Goal: Information Seeking & Learning: Learn about a topic

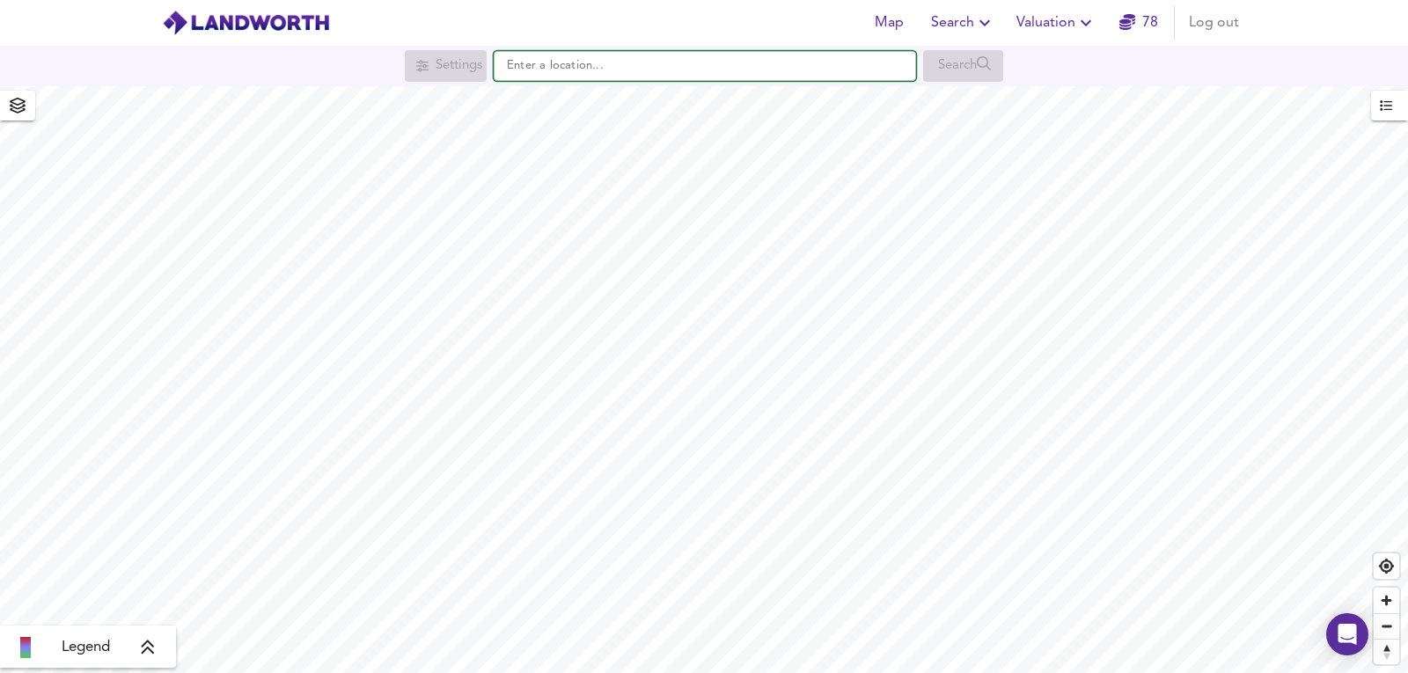
click at [650, 67] on input "text" at bounding box center [705, 66] width 422 height 30
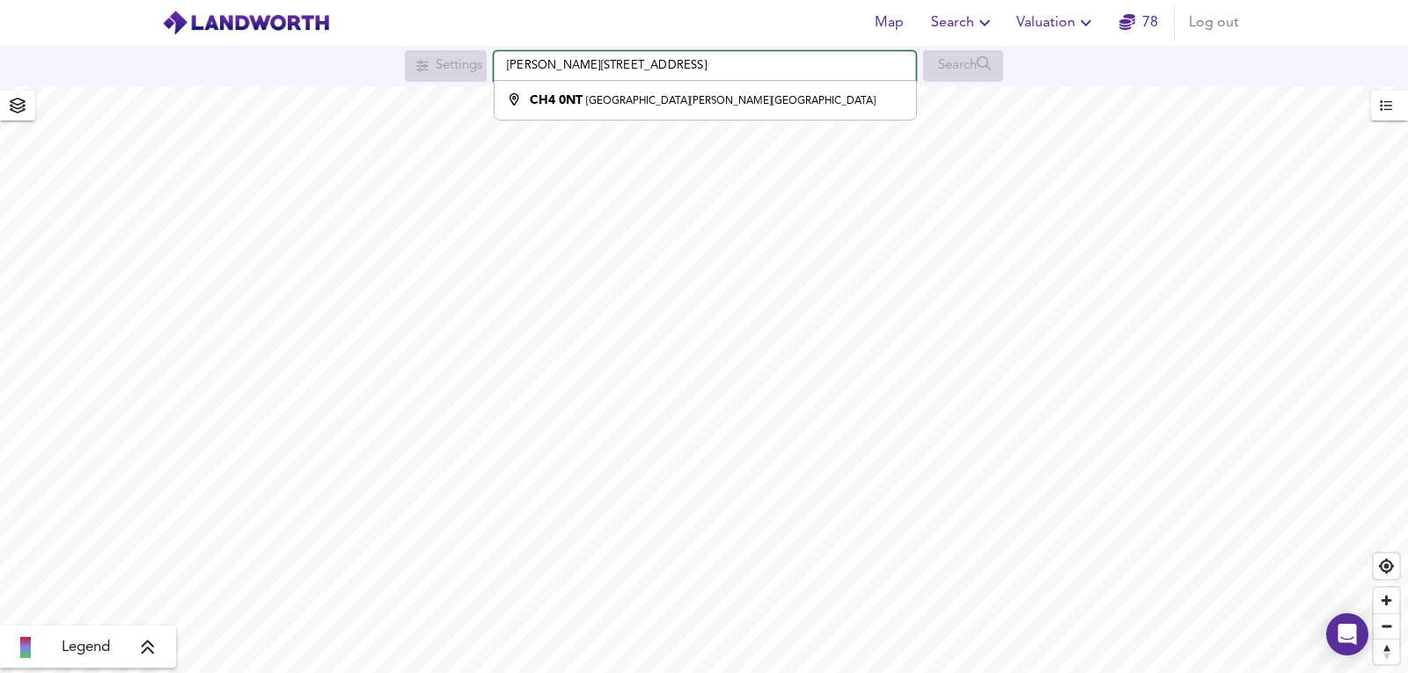
drag, startPoint x: 723, startPoint y: 71, endPoint x: 55, endPoint y: 53, distance: 668.2
click at [55, 53] on div "Settings [PERSON_NAME][GEOGRAPHIC_DATA] [STREET_ADDRESS][PERSON_NAME] Search" at bounding box center [704, 66] width 1408 height 32
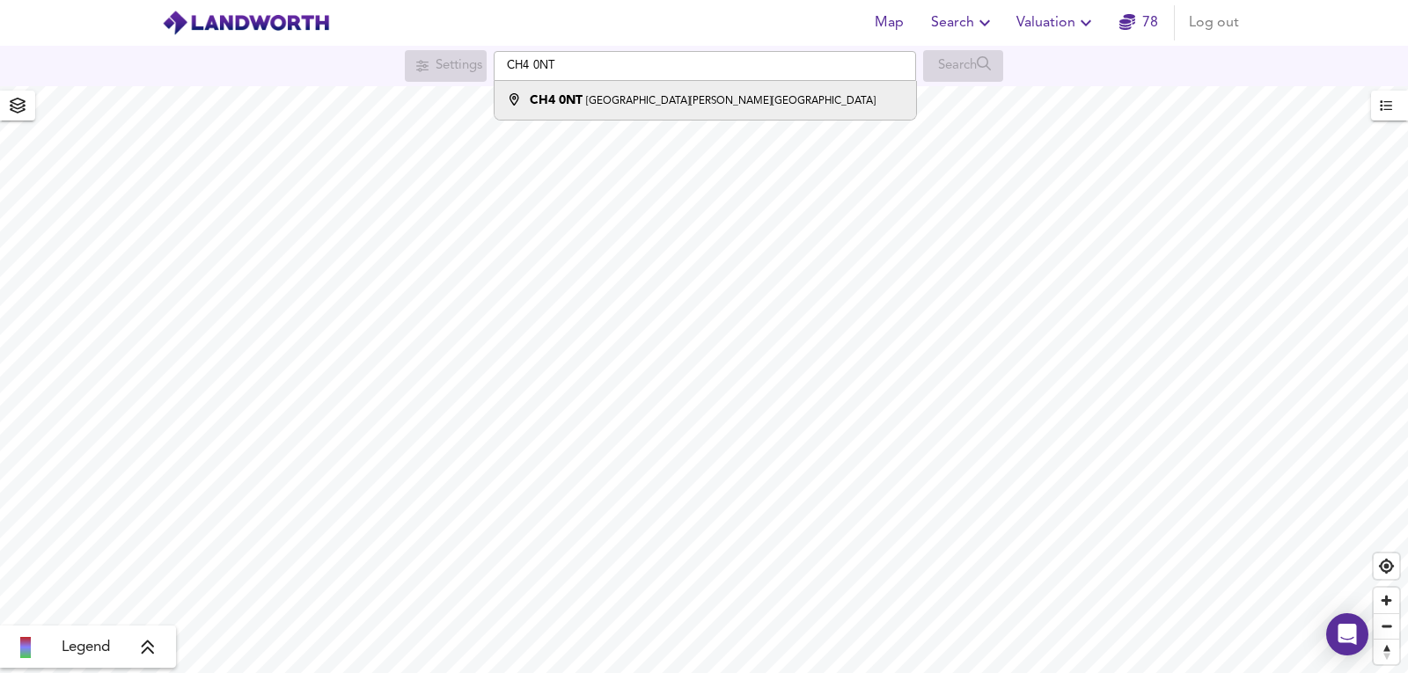
click at [547, 89] on li "CH4 [STREET_ADDRESS][PERSON_NAME]" at bounding box center [705, 100] width 421 height 39
type input "[STREET_ADDRESS][PERSON_NAME]"
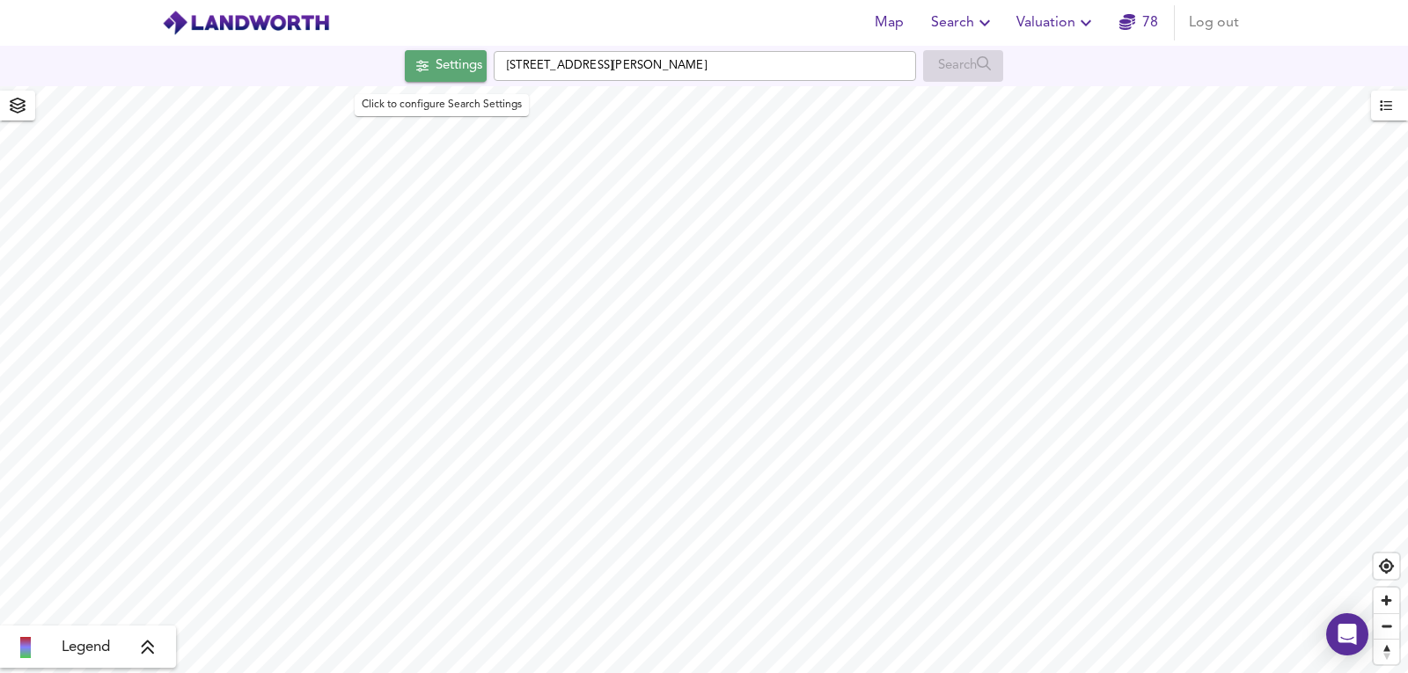
click at [467, 76] on div "Settings" at bounding box center [459, 66] width 47 height 23
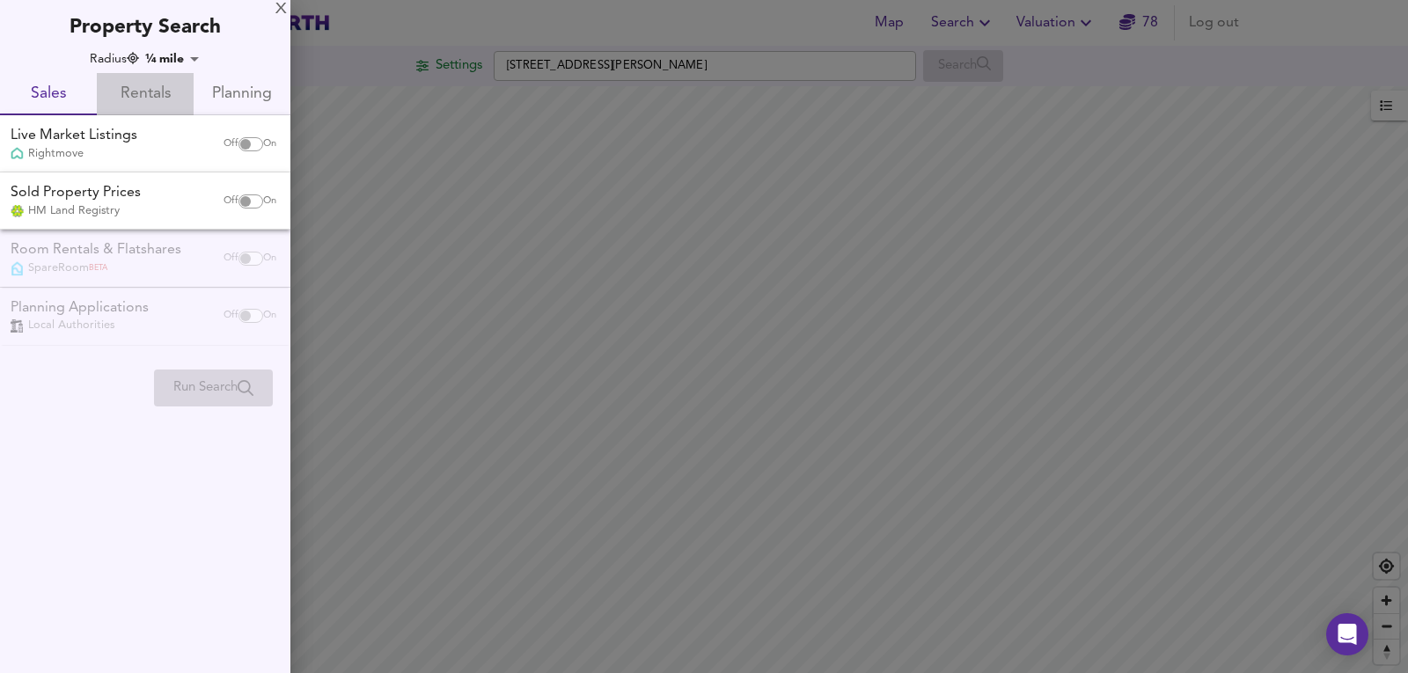
click at [152, 98] on span "Rentals" at bounding box center [145, 94] width 76 height 27
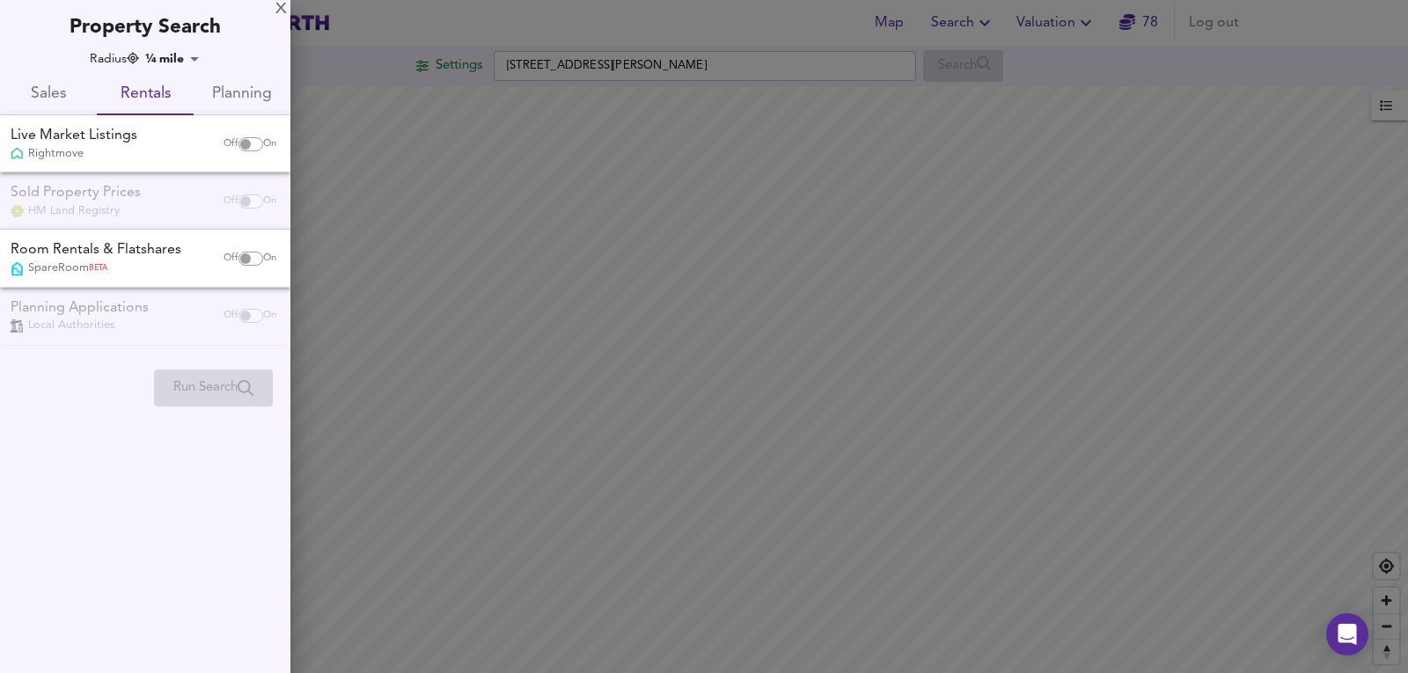
click at [244, 153] on div "Off On" at bounding box center [250, 144] width 74 height 35
checkbox input "true"
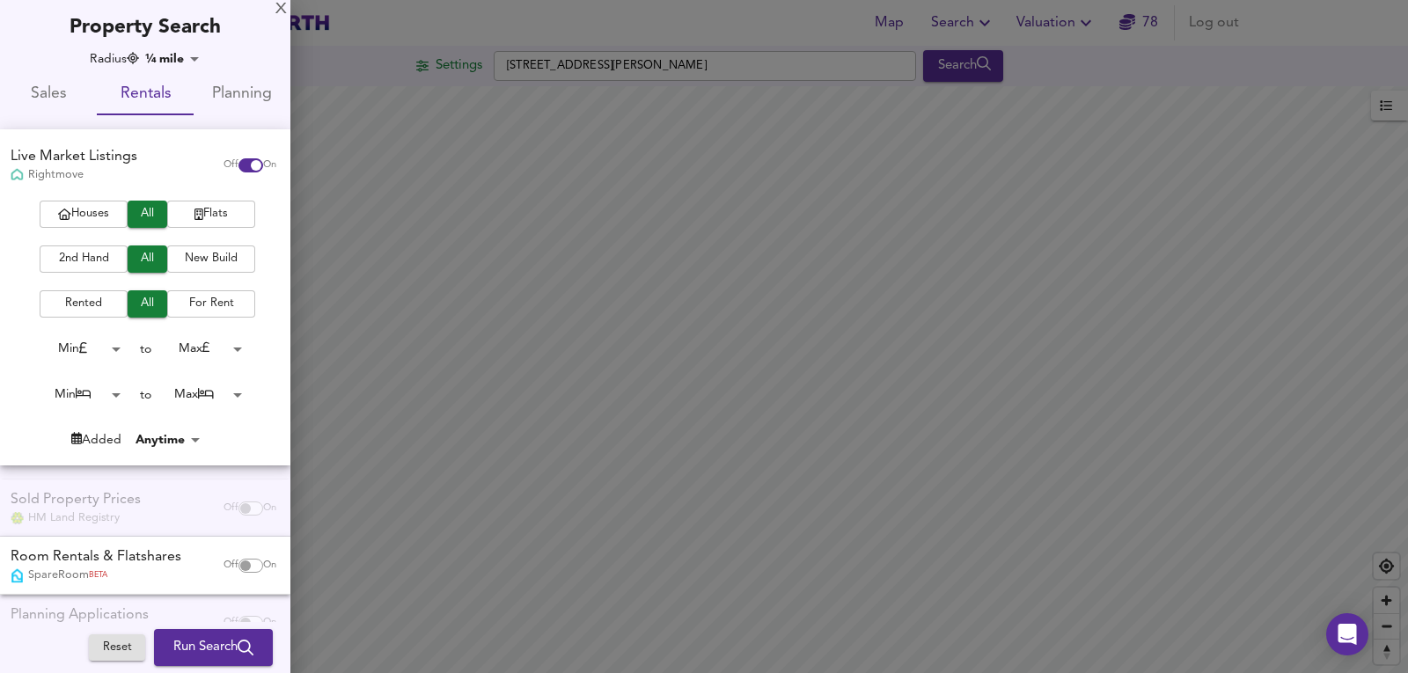
click at [235, 253] on span "New Build" at bounding box center [211, 259] width 70 height 20
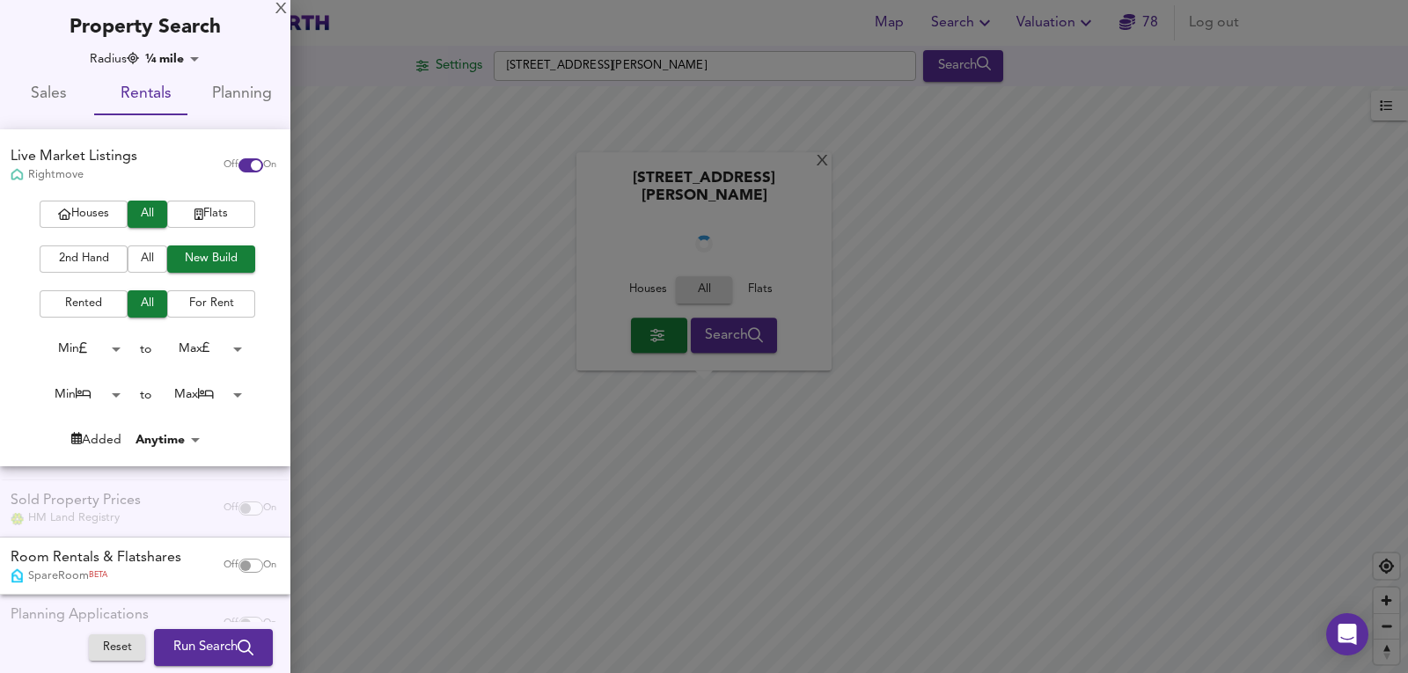
checkbox input "false"
checkbox input "true"
click at [128, 252] on button "All" at bounding box center [148, 259] width 40 height 27
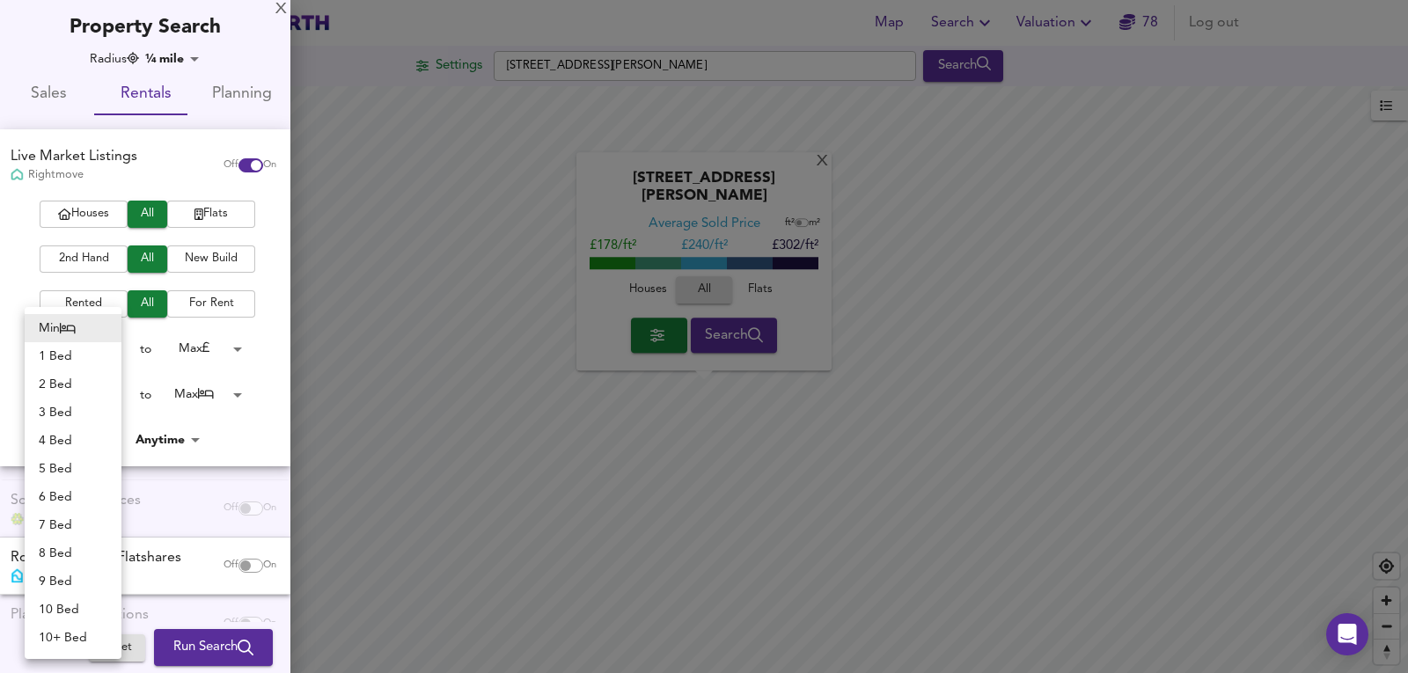
click at [61, 393] on body "Map Search Valuation [STREET_ADDRESS][PERSON_NAME] Search [GEOGRAPHIC_DATA][PER…" at bounding box center [704, 336] width 1408 height 673
click at [67, 377] on li "2 Bed" at bounding box center [73, 385] width 97 height 28
type input "2"
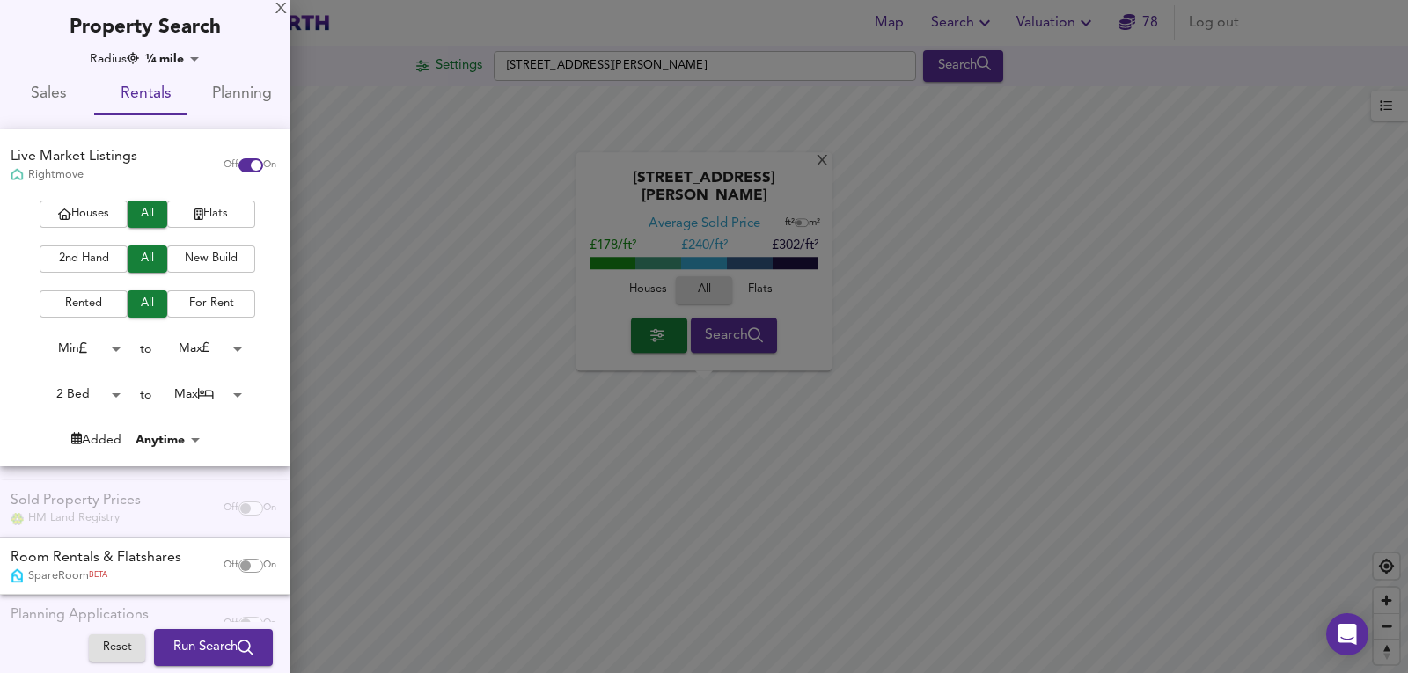
click at [187, 400] on body "Map Search Valuation [STREET_ADDRESS][PERSON_NAME] Search [GEOGRAPHIC_DATA][PER…" at bounding box center [704, 336] width 1408 height 673
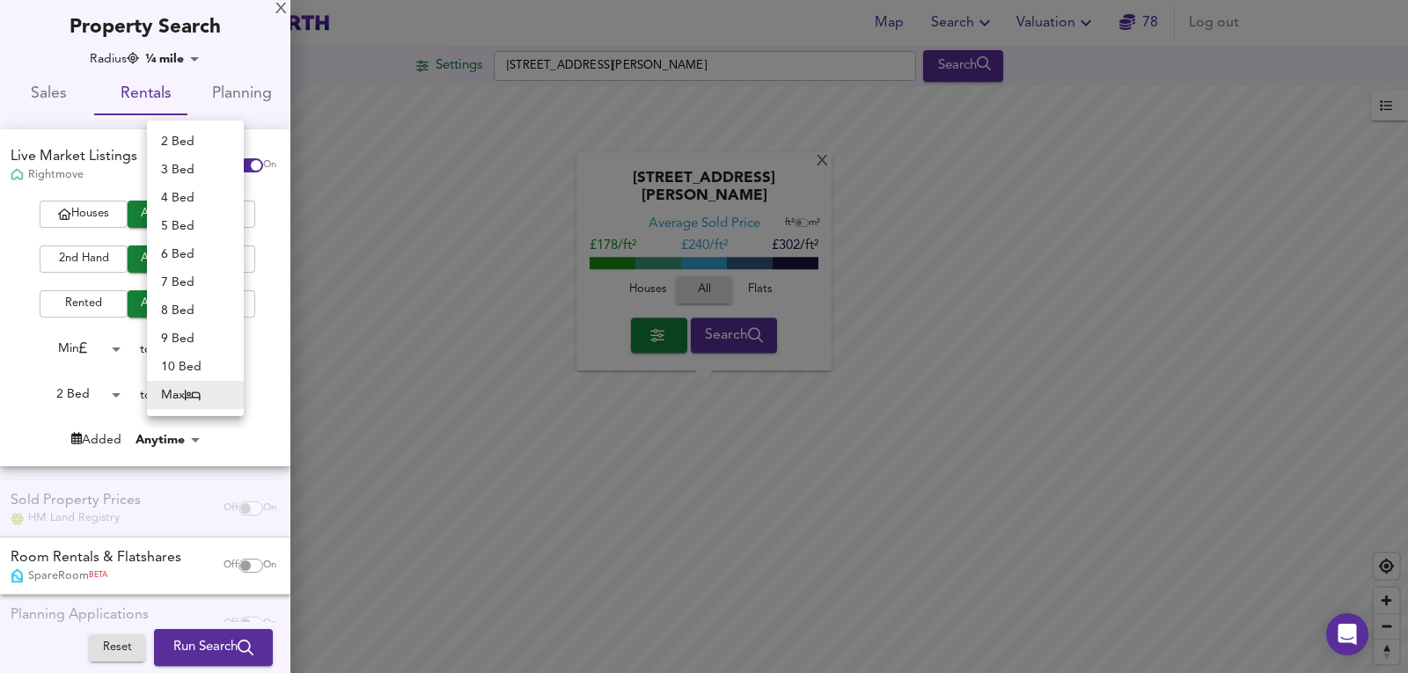
click at [209, 174] on li "3 Bed" at bounding box center [195, 170] width 97 height 28
type input "3"
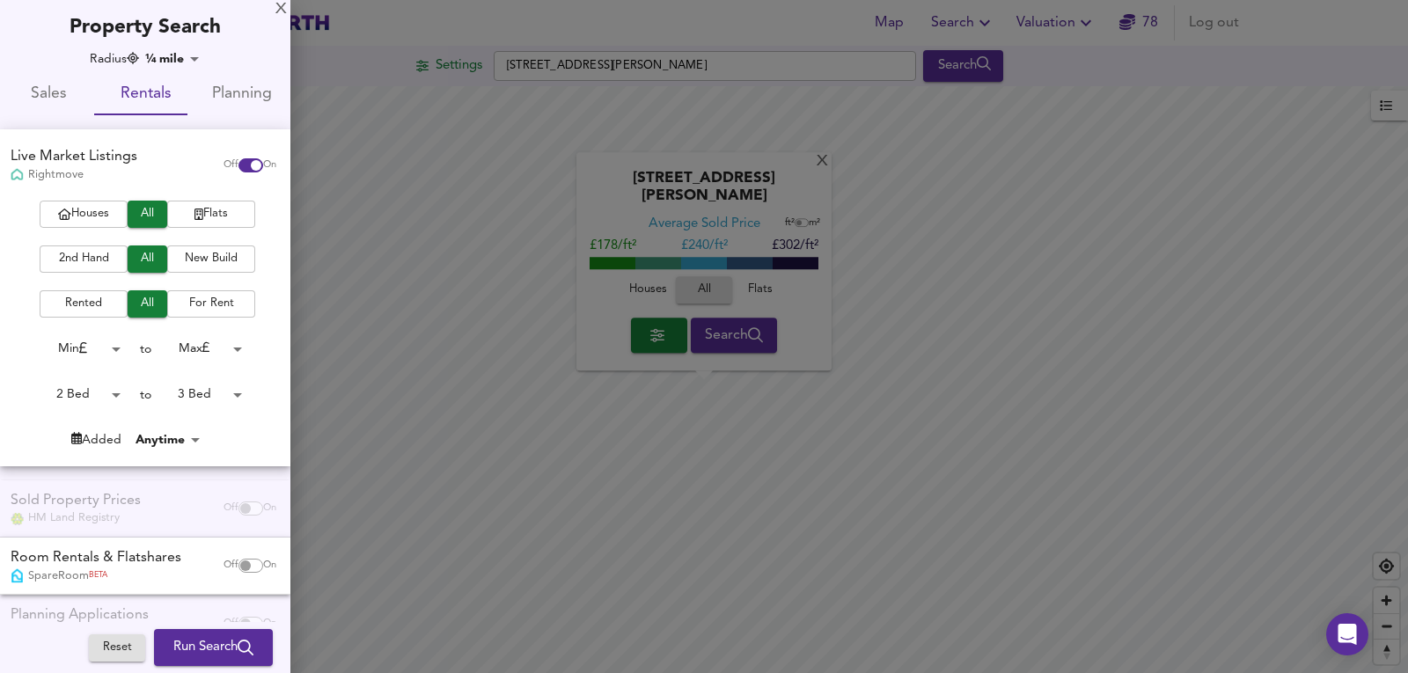
click at [110, 217] on span "Houses" at bounding box center [83, 214] width 70 height 20
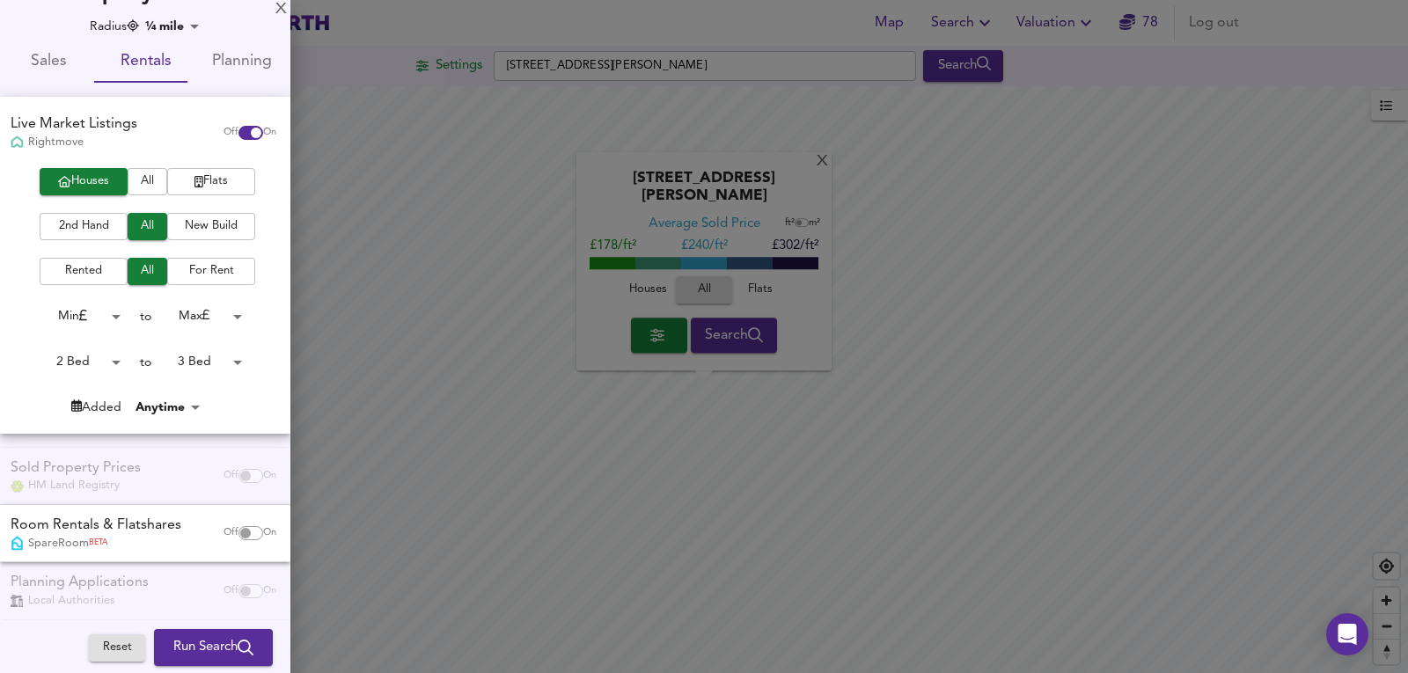
scroll to position [48, 0]
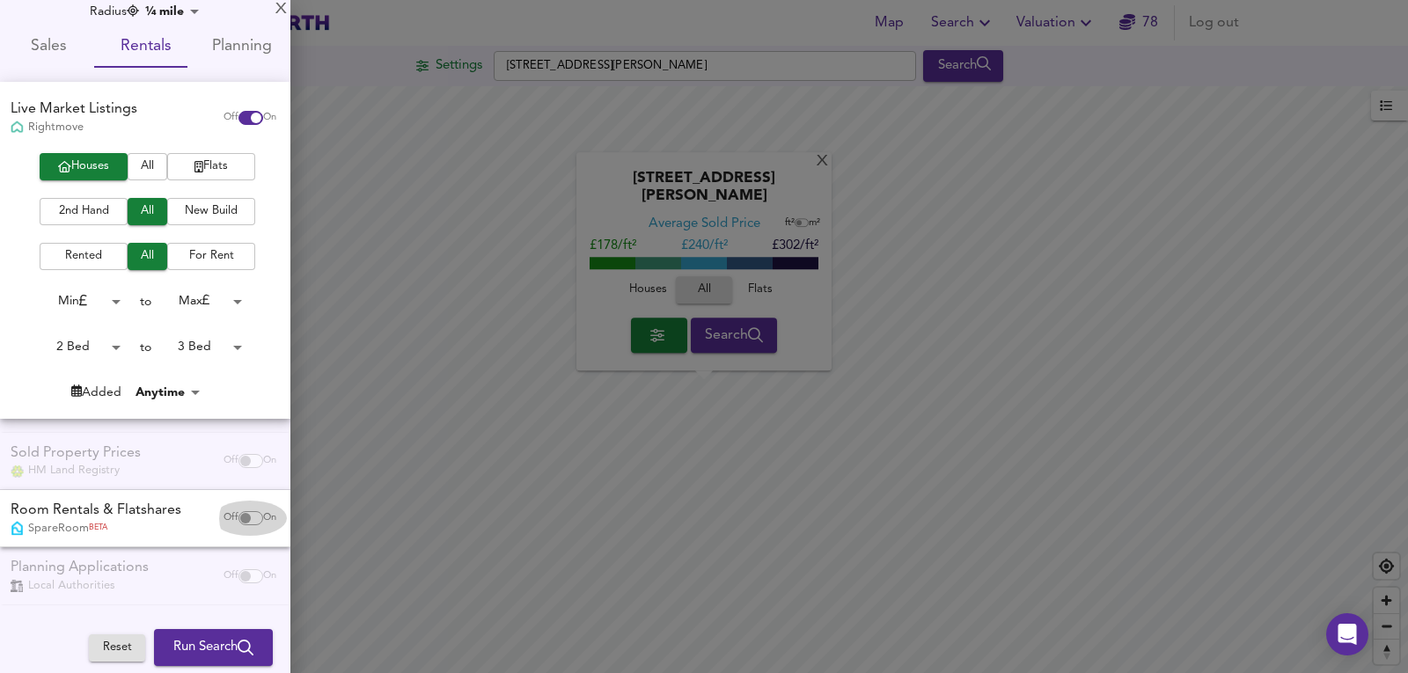
click at [234, 526] on div "Off On" at bounding box center [250, 518] width 74 height 35
checkbox input "true"
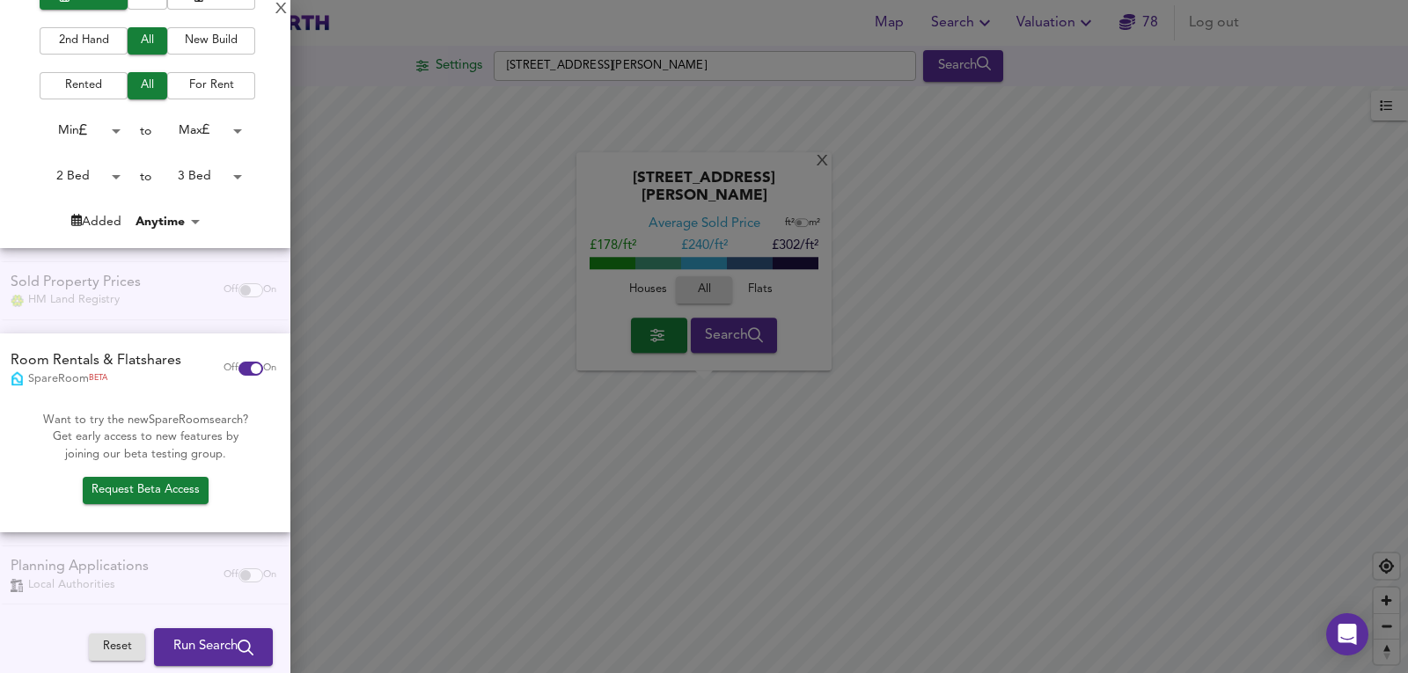
scroll to position [0, 0]
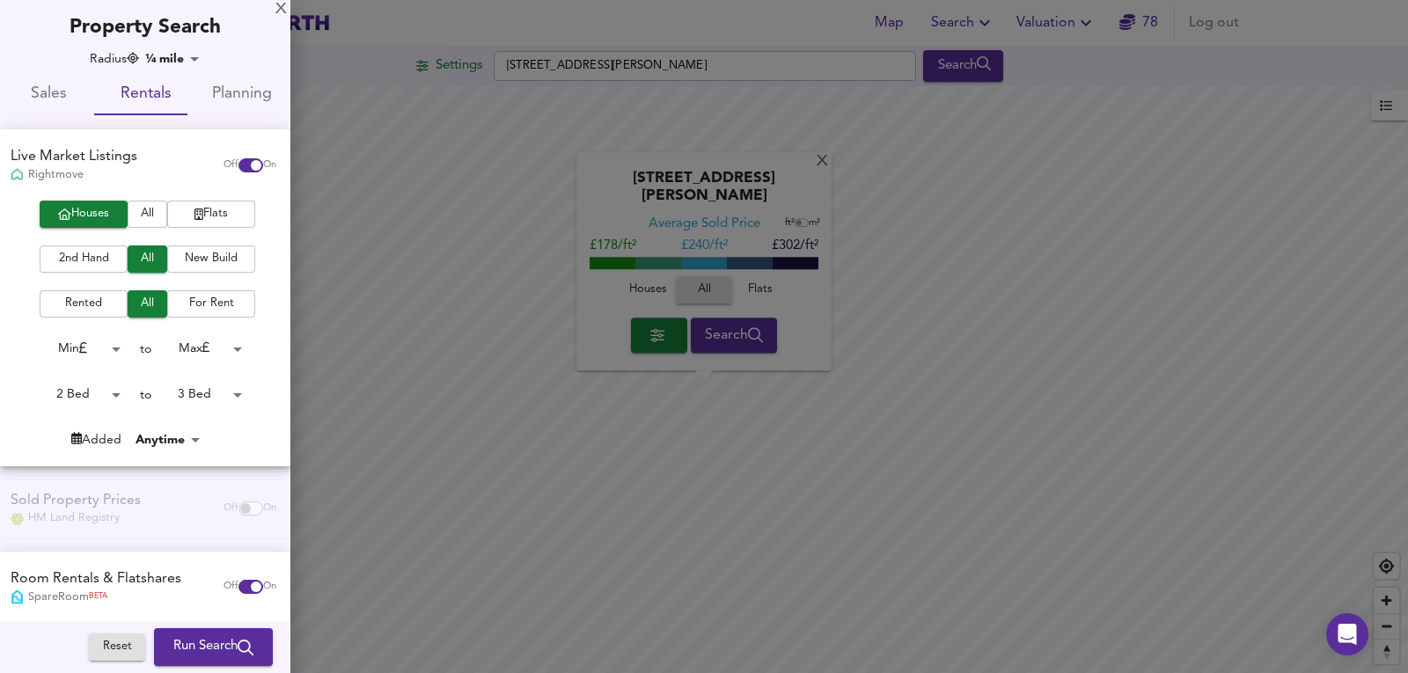
click at [201, 645] on span "Run Search" at bounding box center [213, 647] width 80 height 23
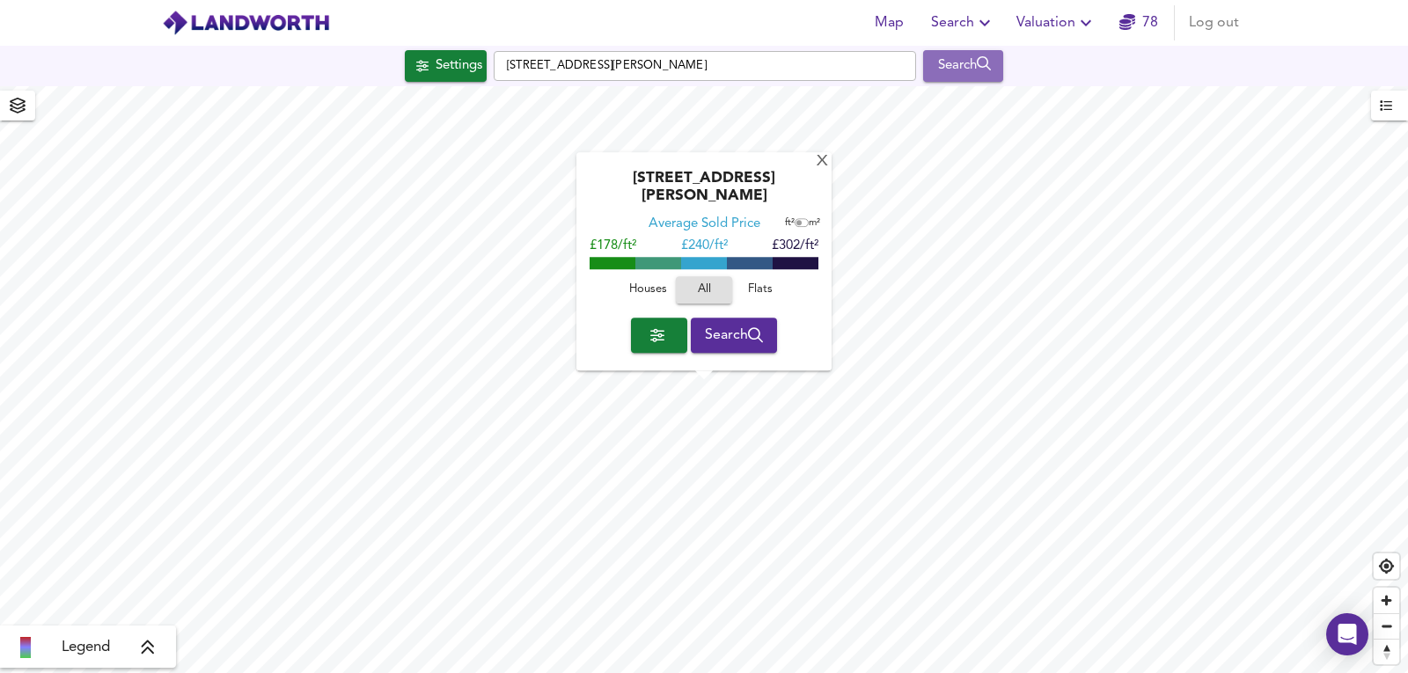
click at [986, 63] on icon "submit" at bounding box center [984, 63] width 15 height 14
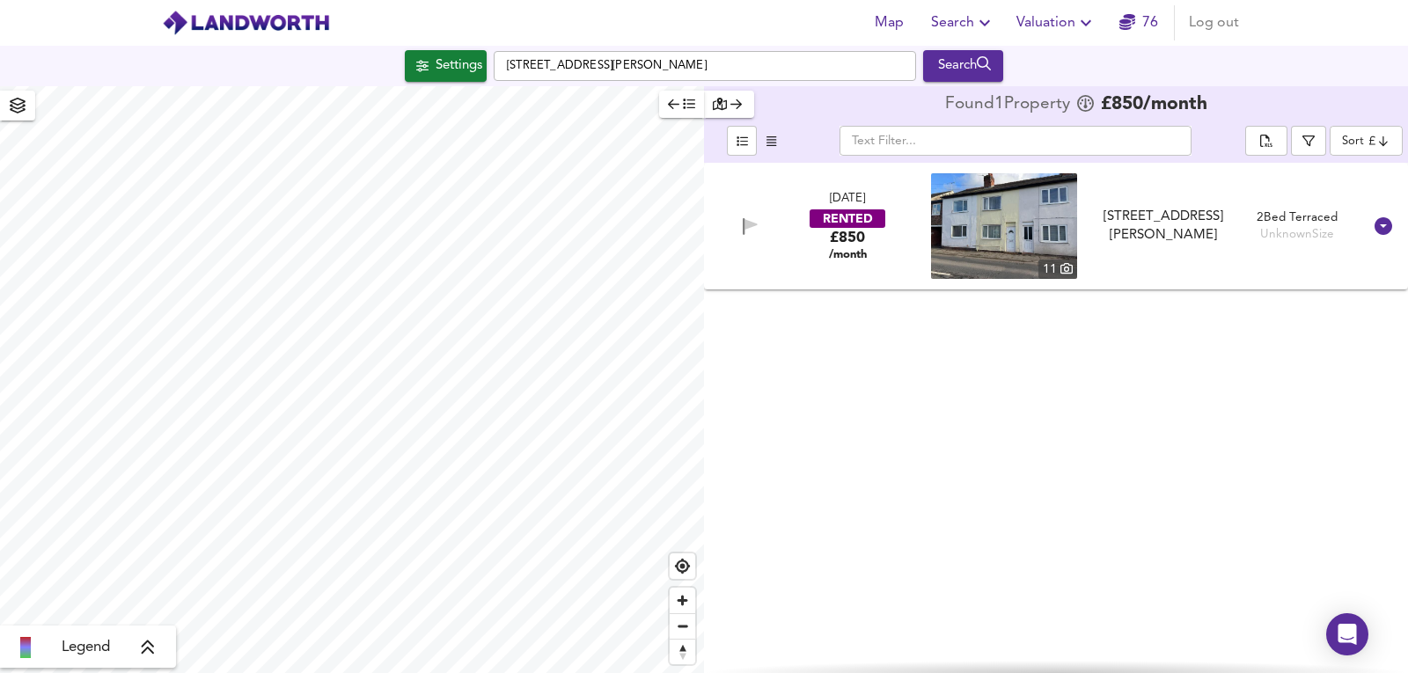
drag, startPoint x: 1105, startPoint y: 215, endPoint x: 861, endPoint y: 136, distance: 256.3
click at [962, 385] on div "[DATE] RENTED £850 /month [STREET_ADDRESS][PERSON_NAME][PERSON_NAME] 2 Bed Terr…" at bounding box center [1056, 418] width 704 height 510
click at [889, 232] on div "[DATE] RENTED £850 /month" at bounding box center [847, 226] width 131 height 70
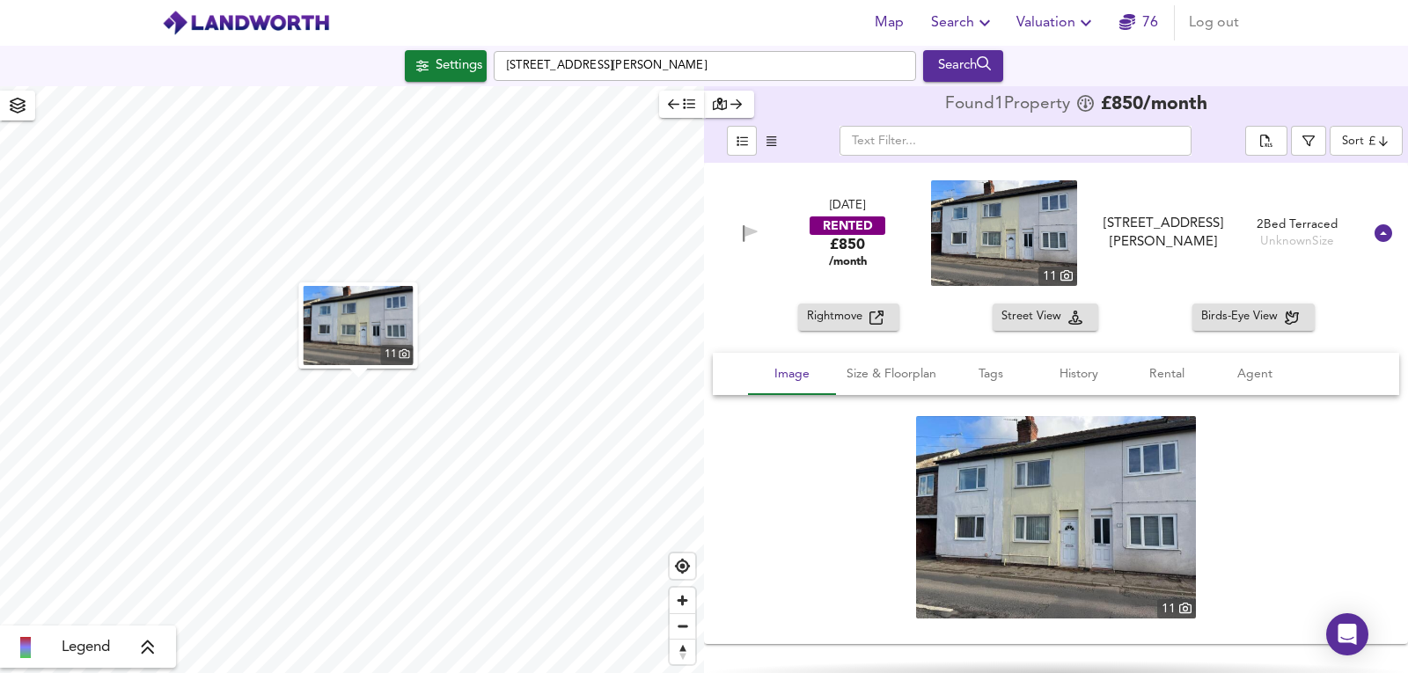
click at [976, 554] on img at bounding box center [1056, 517] width 280 height 202
click at [467, 77] on div "Settings" at bounding box center [459, 66] width 47 height 23
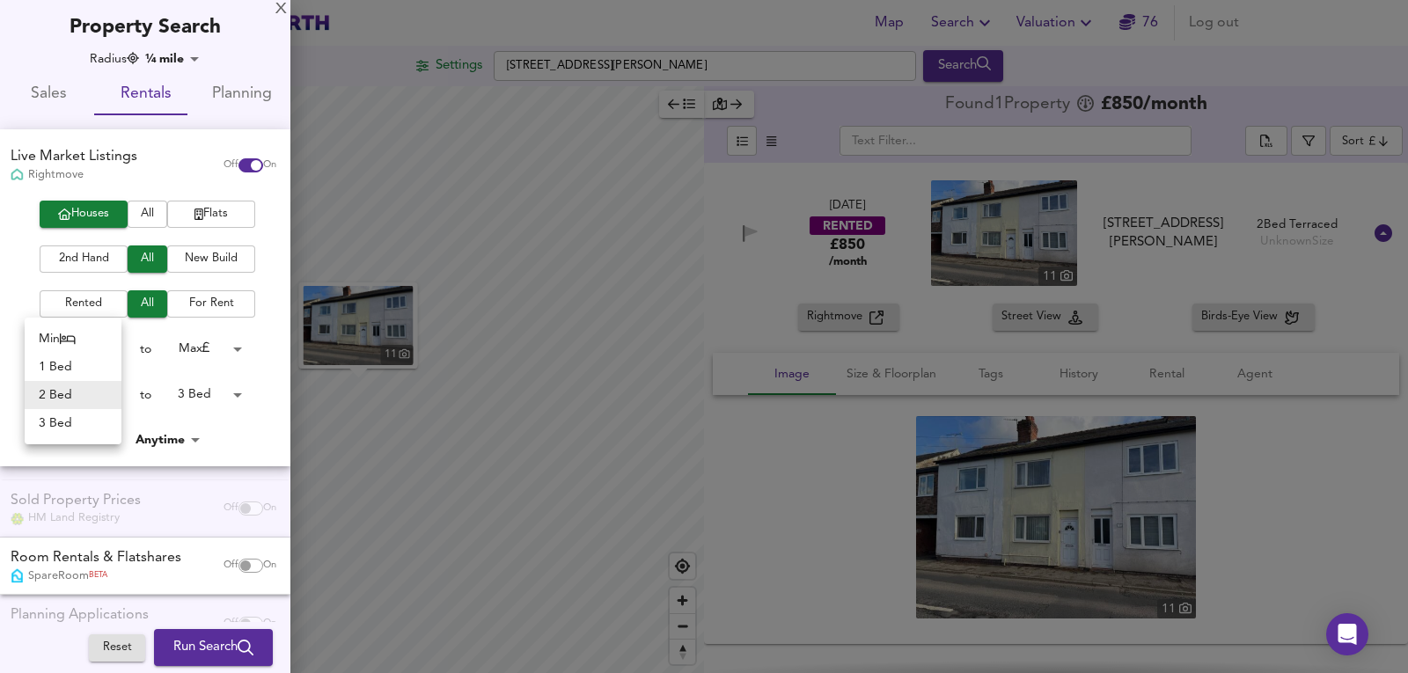
click at [78, 391] on body "Map Search Valuation [STREET_ADDRESS][PERSON_NAME] Search 11 Legend Found 1 Pro…" at bounding box center [704, 336] width 1408 height 673
click at [82, 377] on li "1 Bed" at bounding box center [73, 367] width 97 height 28
type input "1"
click at [140, 211] on span "All" at bounding box center [147, 214] width 22 height 20
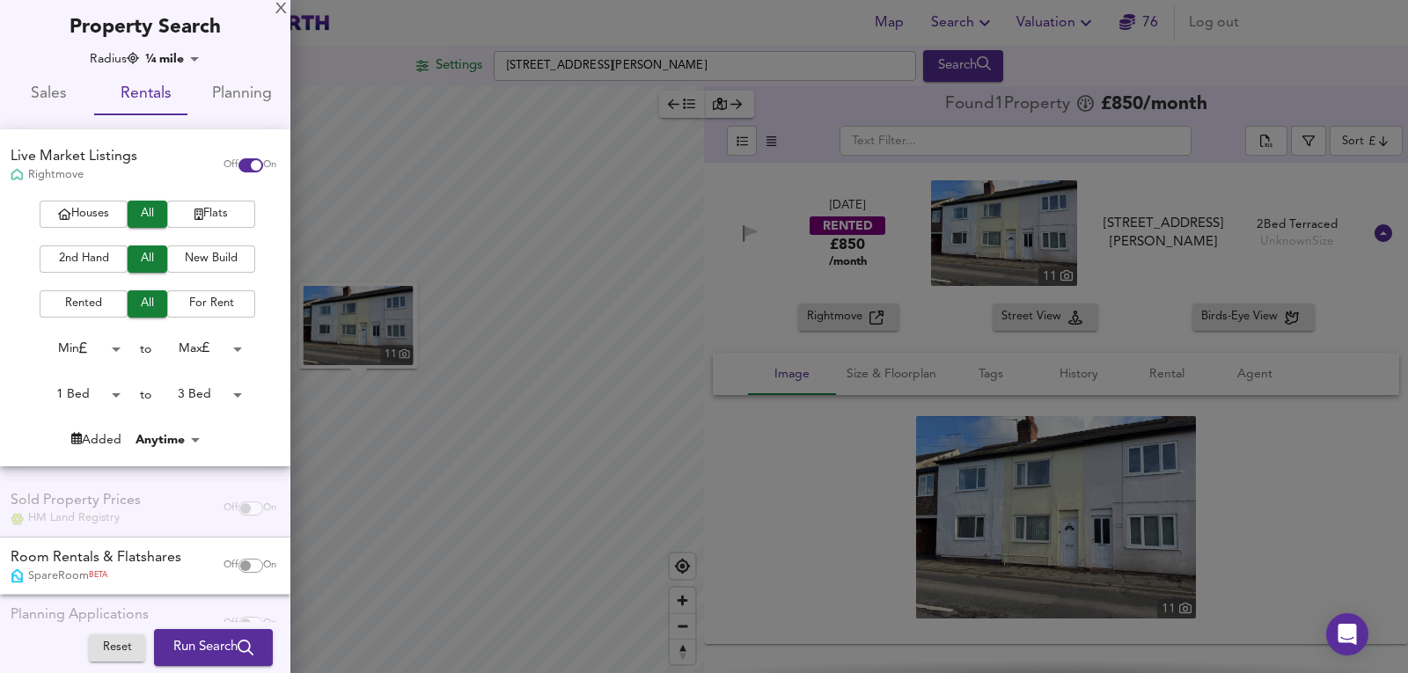
click at [170, 51] on body "Map Search Valuation [STREET_ADDRESS][PERSON_NAME] Search 11 Legend Found 1 Pro…" at bounding box center [704, 336] width 1408 height 673
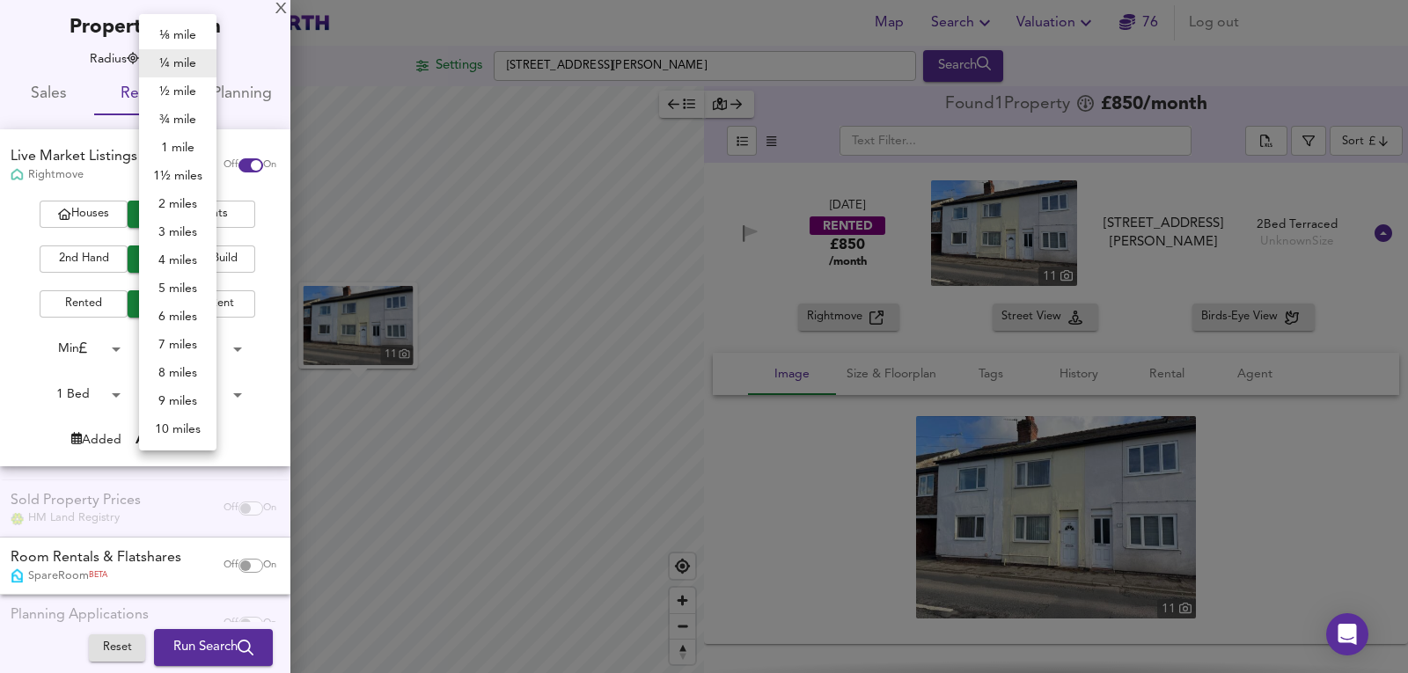
click at [169, 90] on li "½ mile" at bounding box center [177, 91] width 77 height 28
type input "805"
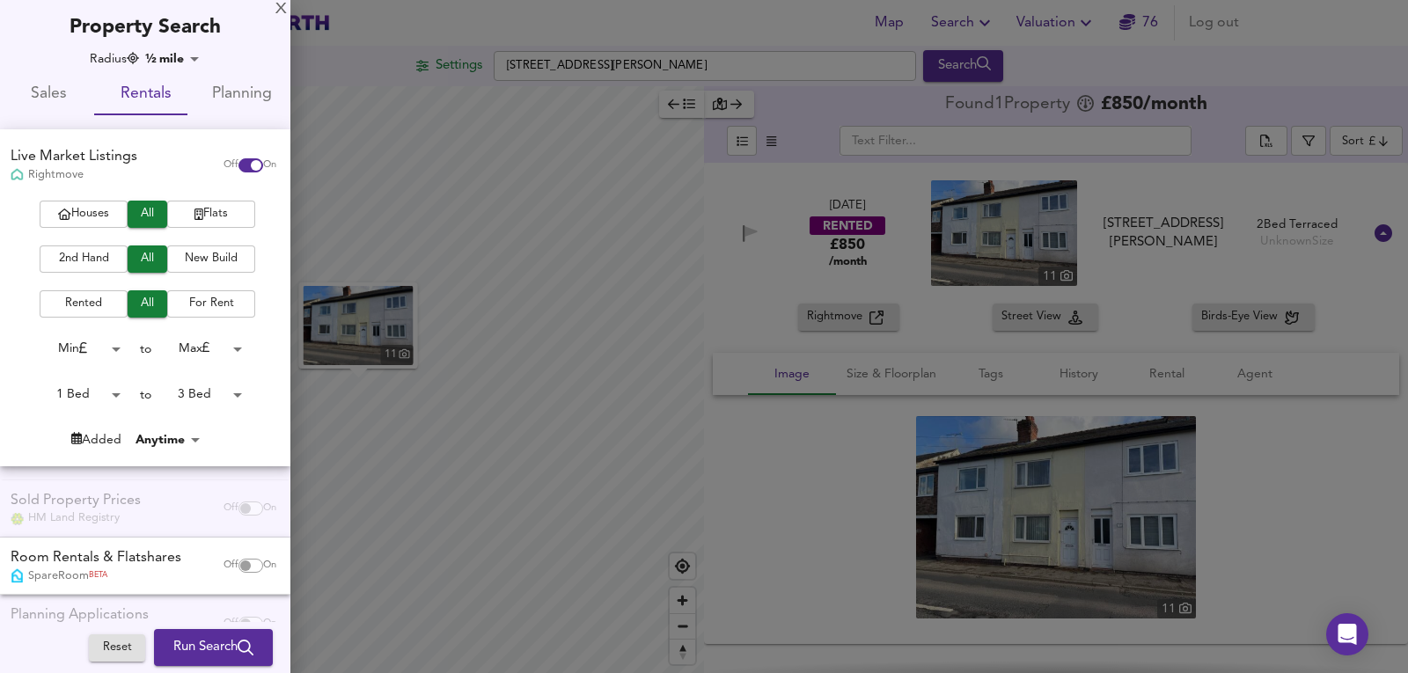
click at [206, 656] on span "Run Search" at bounding box center [213, 647] width 80 height 23
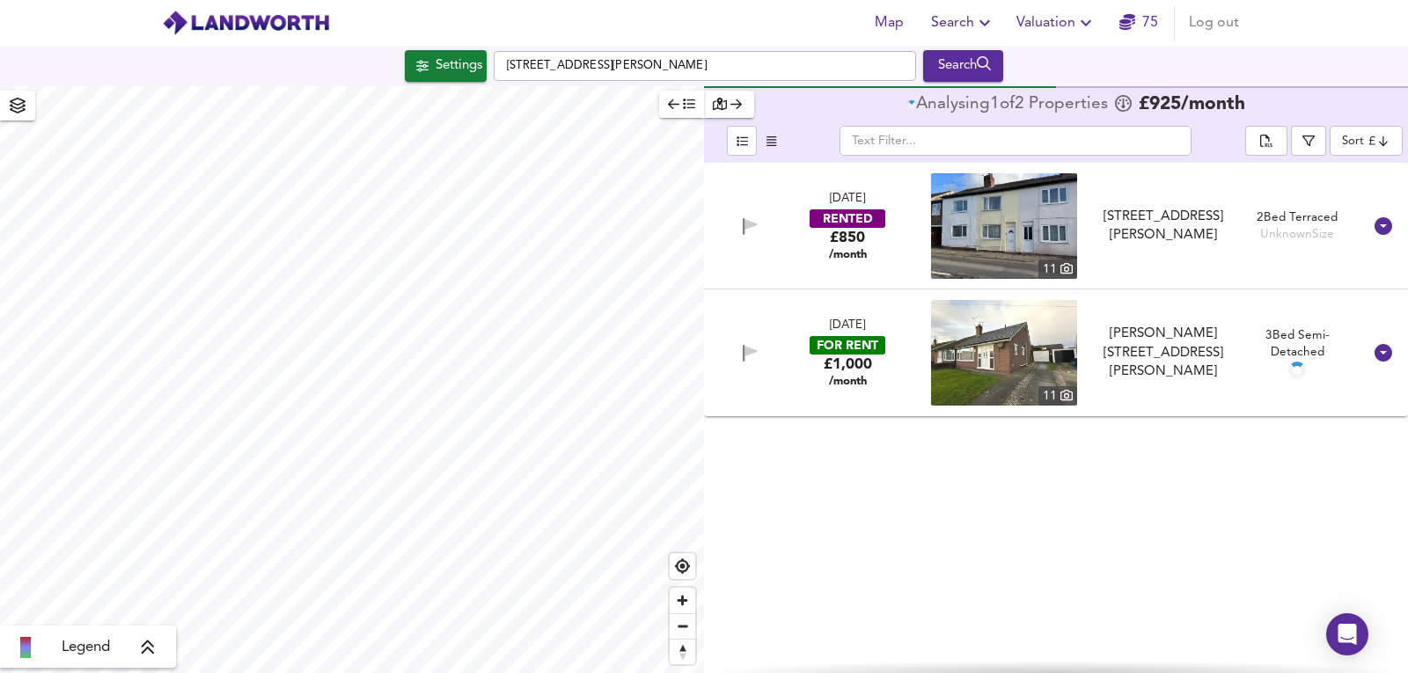
click at [1220, 595] on div "[DATE] RENTED £850 /month [STREET_ADDRESS][PERSON_NAME][PERSON_NAME] 2 Bed Terr…" at bounding box center [1056, 418] width 704 height 510
drag, startPoint x: 1151, startPoint y: 481, endPoint x: 1036, endPoint y: 416, distance: 132.4
click at [1134, 474] on div "[DATE] RENTED £850 /month [STREET_ADDRESS][PERSON_NAME][PERSON_NAME] 2 Bed Terr…" at bounding box center [1056, 418] width 704 height 510
click at [975, 334] on img at bounding box center [1004, 353] width 146 height 106
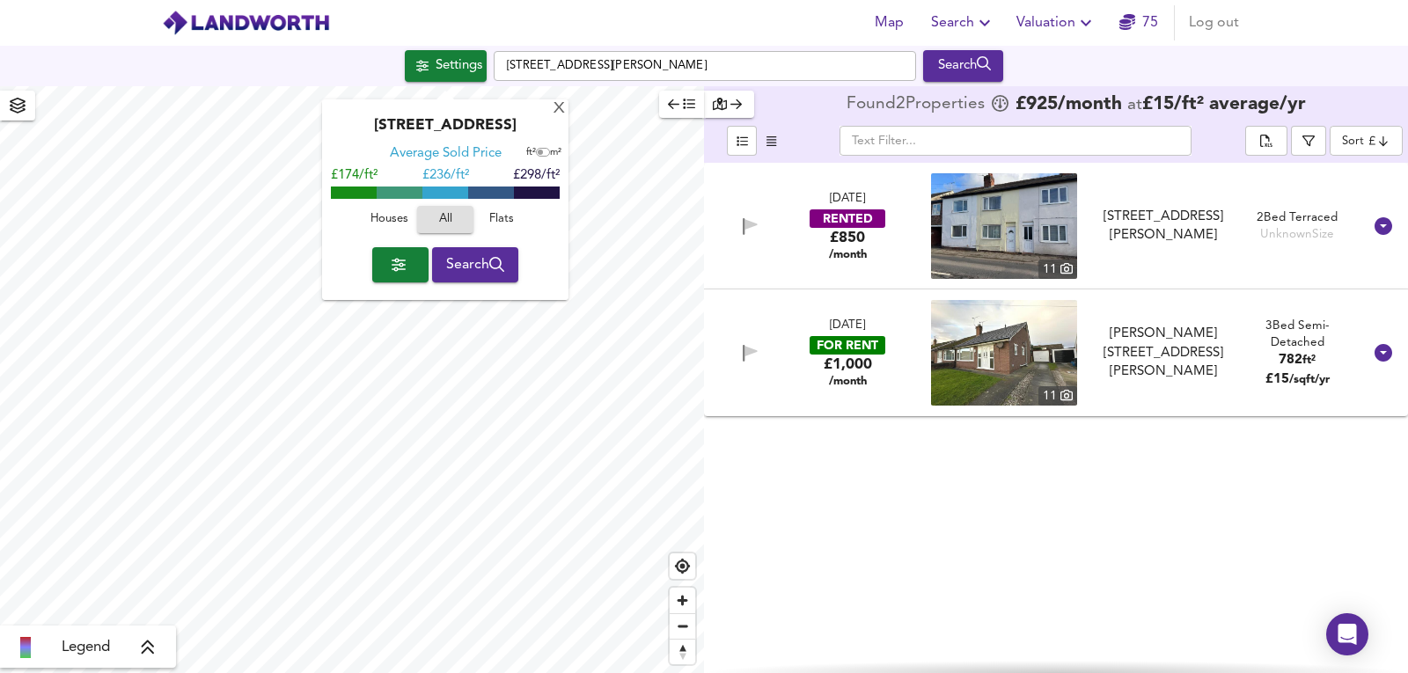
click at [471, 79] on button "Settings" at bounding box center [446, 66] width 82 height 32
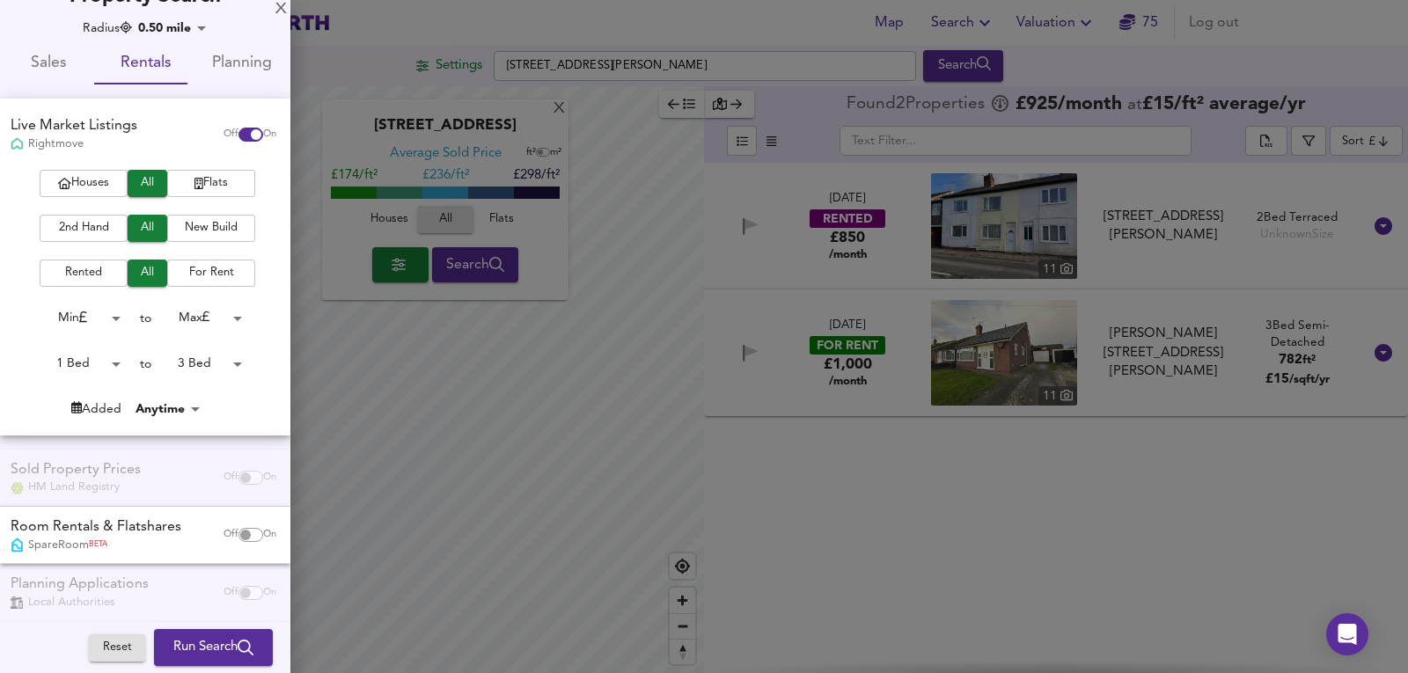
scroll to position [48, 0]
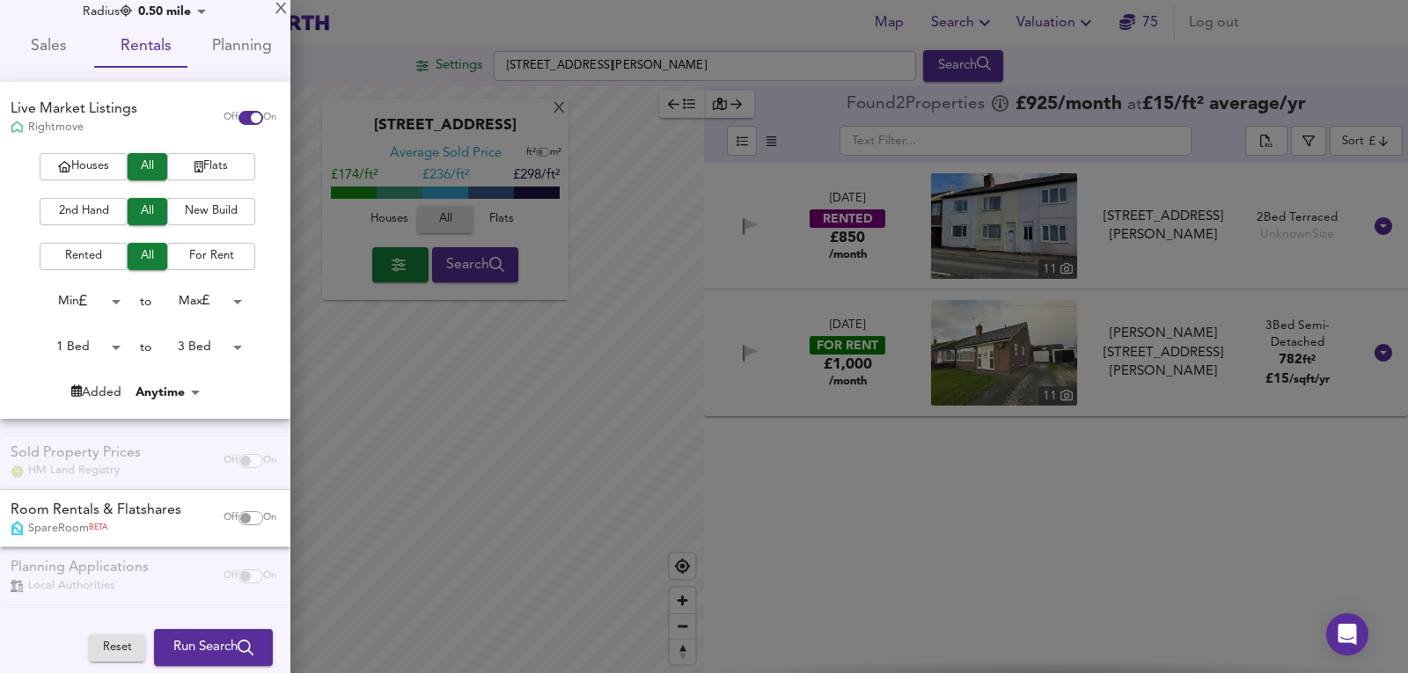
click at [234, 512] on input "checkbox" at bounding box center [245, 518] width 42 height 14
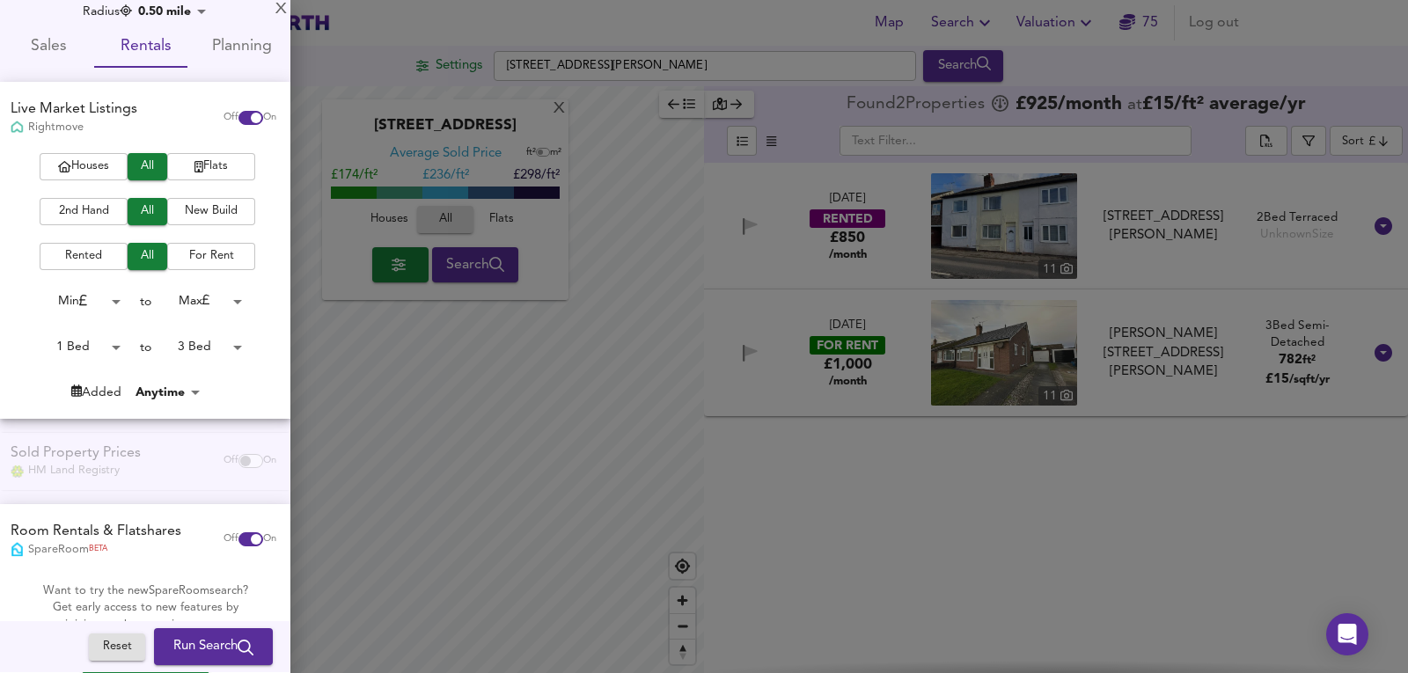
scroll to position [218, 0]
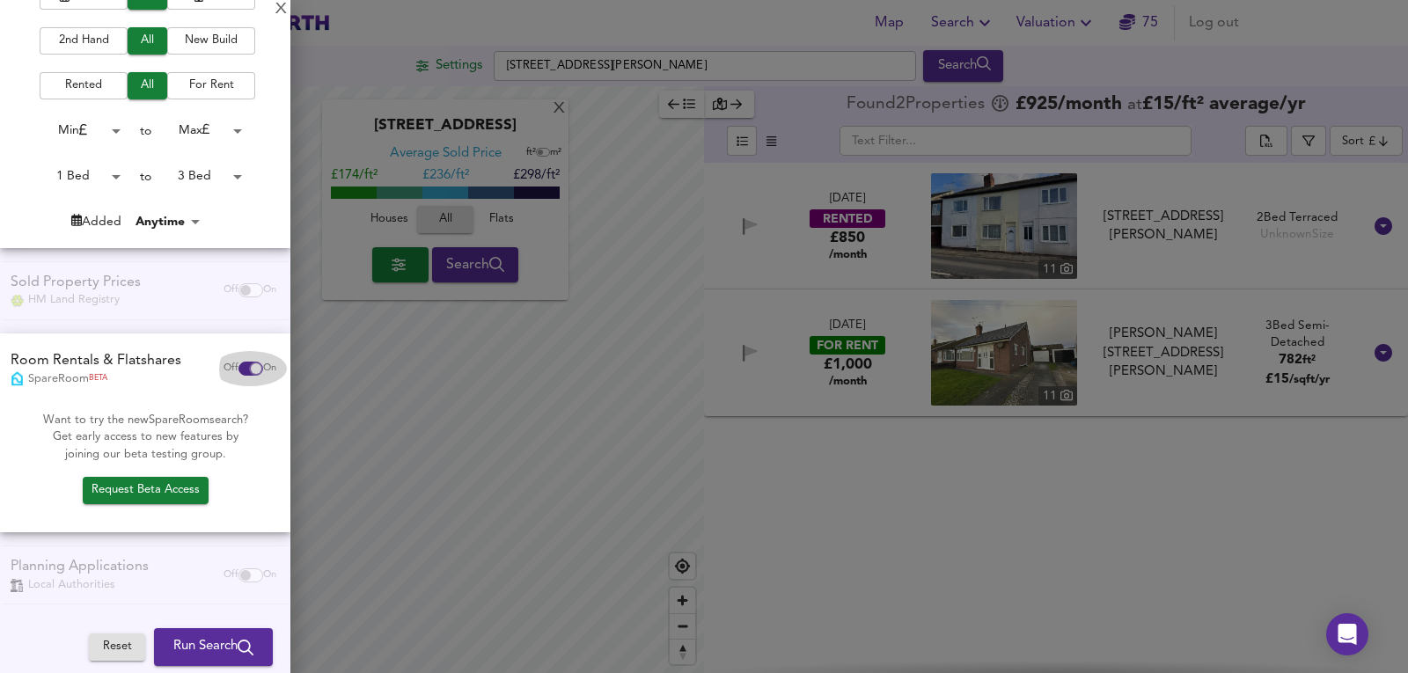
click at [237, 366] on input "checkbox" at bounding box center [256, 369] width 42 height 14
checkbox input "false"
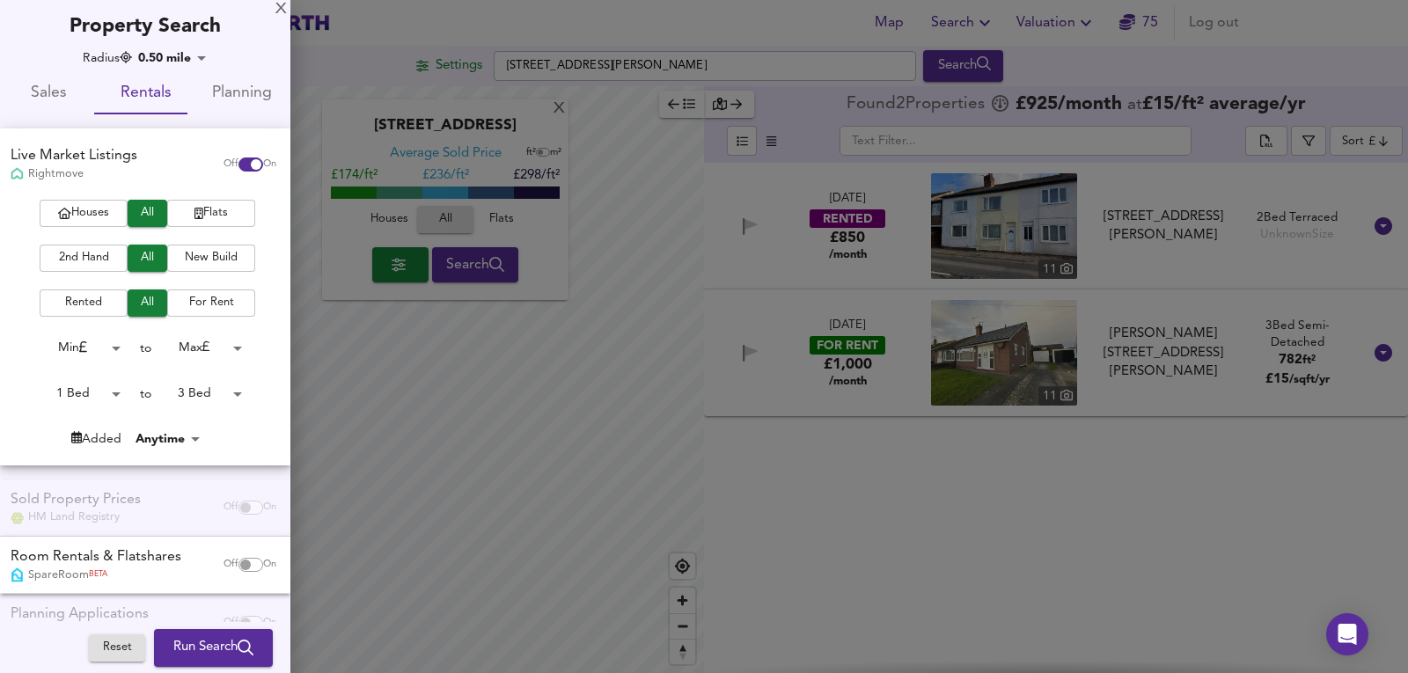
scroll to position [0, 0]
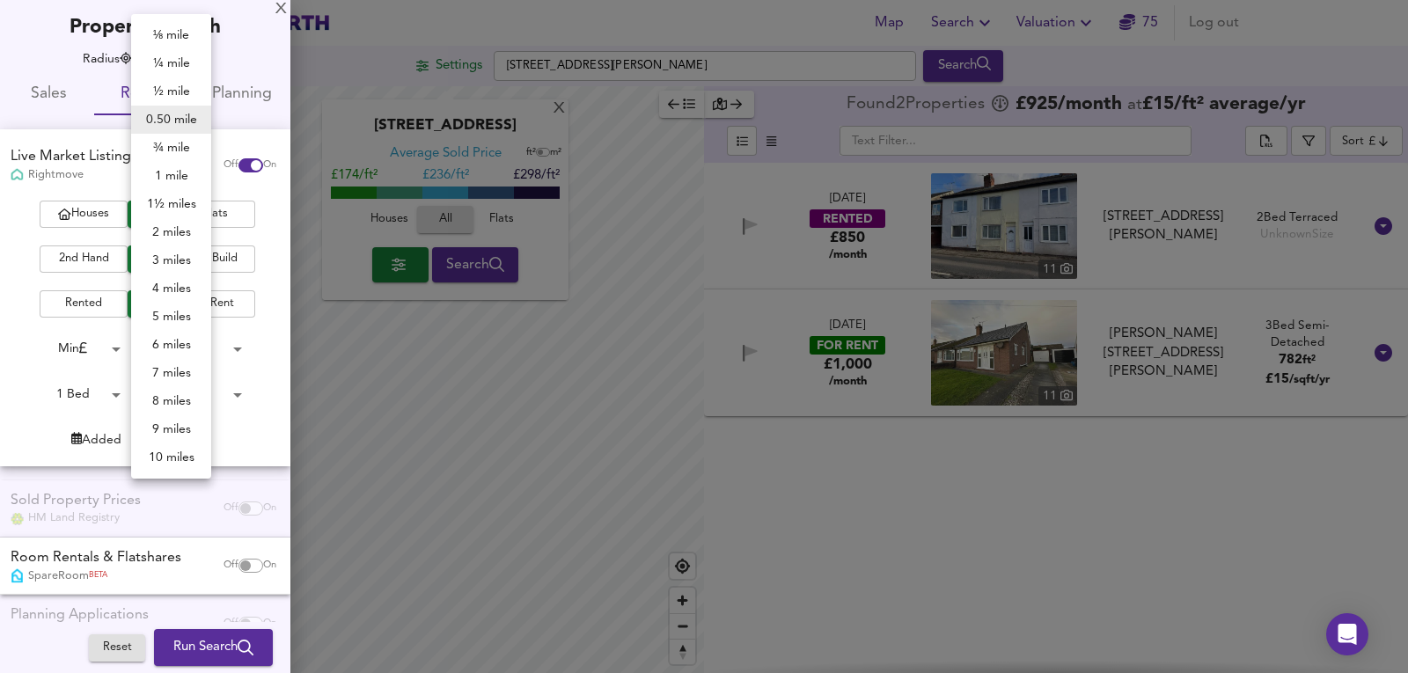
click at [179, 51] on body "Map Search Valuation [STREET_ADDRESS][PERSON_NAME] Search [GEOGRAPHIC_DATA] Ave…" at bounding box center [704, 336] width 1408 height 673
click at [178, 150] on li "¾ mile" at bounding box center [171, 148] width 80 height 28
type input "1207"
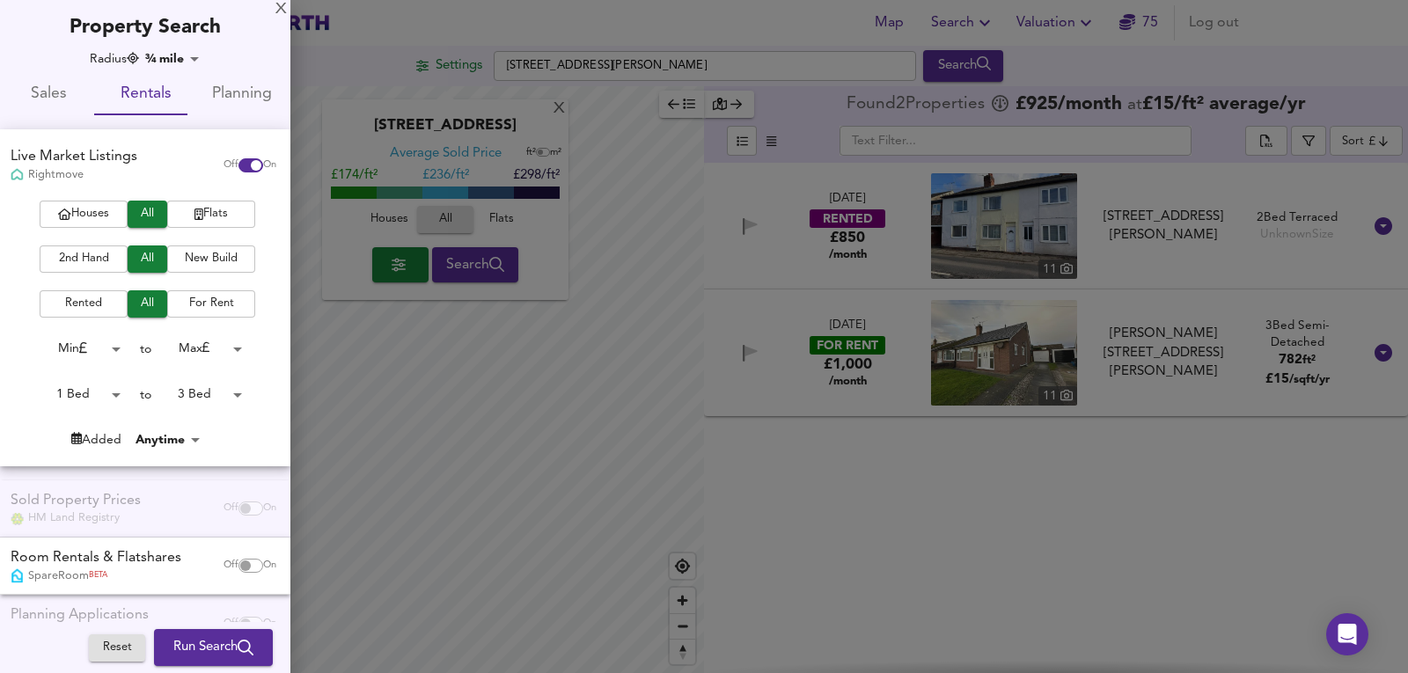
click at [190, 647] on span "Run Search" at bounding box center [213, 647] width 80 height 23
